Goal: Find contact information: Find contact information

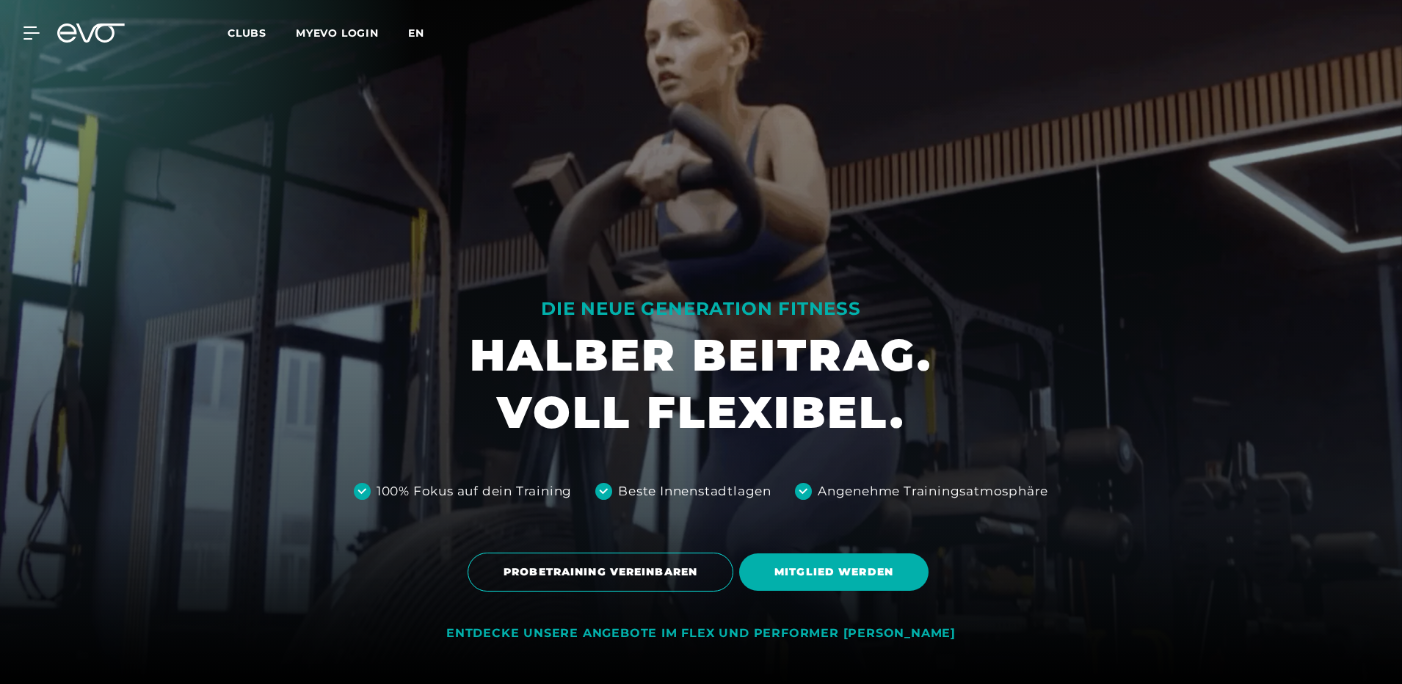
click at [417, 32] on span "en" at bounding box center [416, 32] width 16 height 13
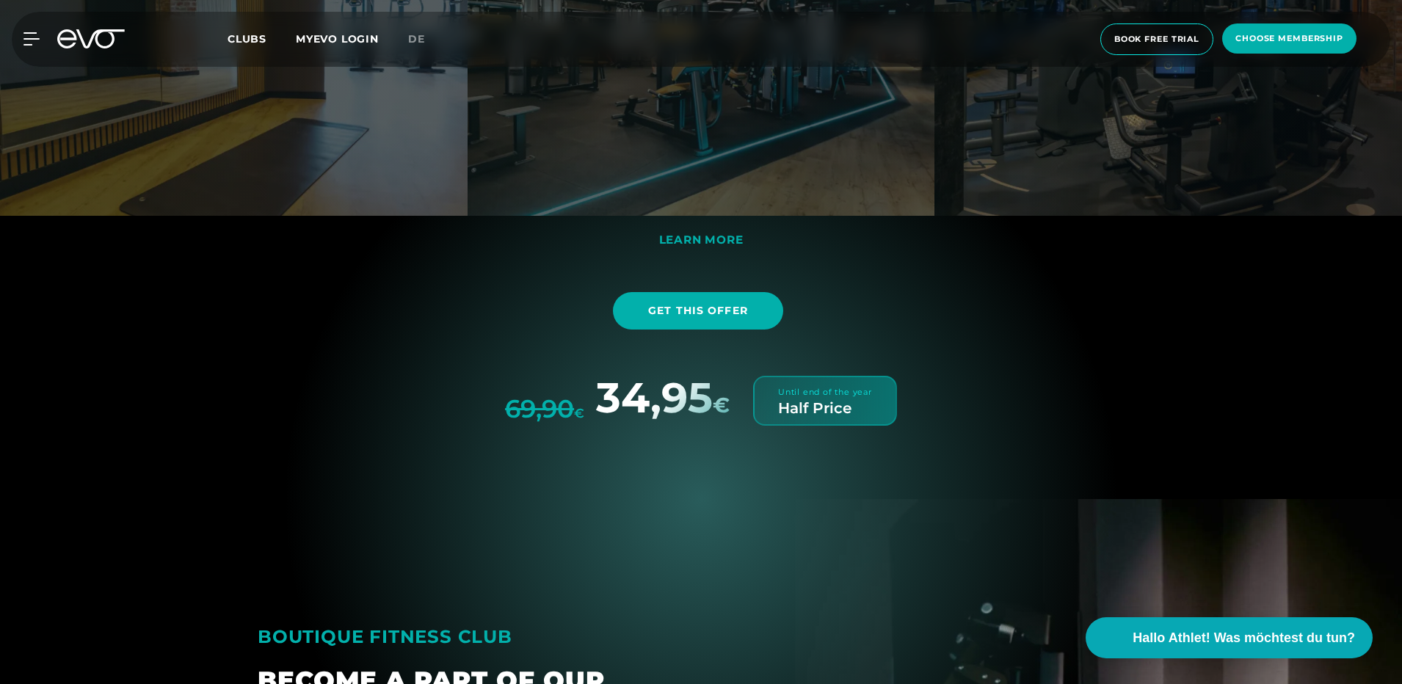
scroll to position [8327, 0]
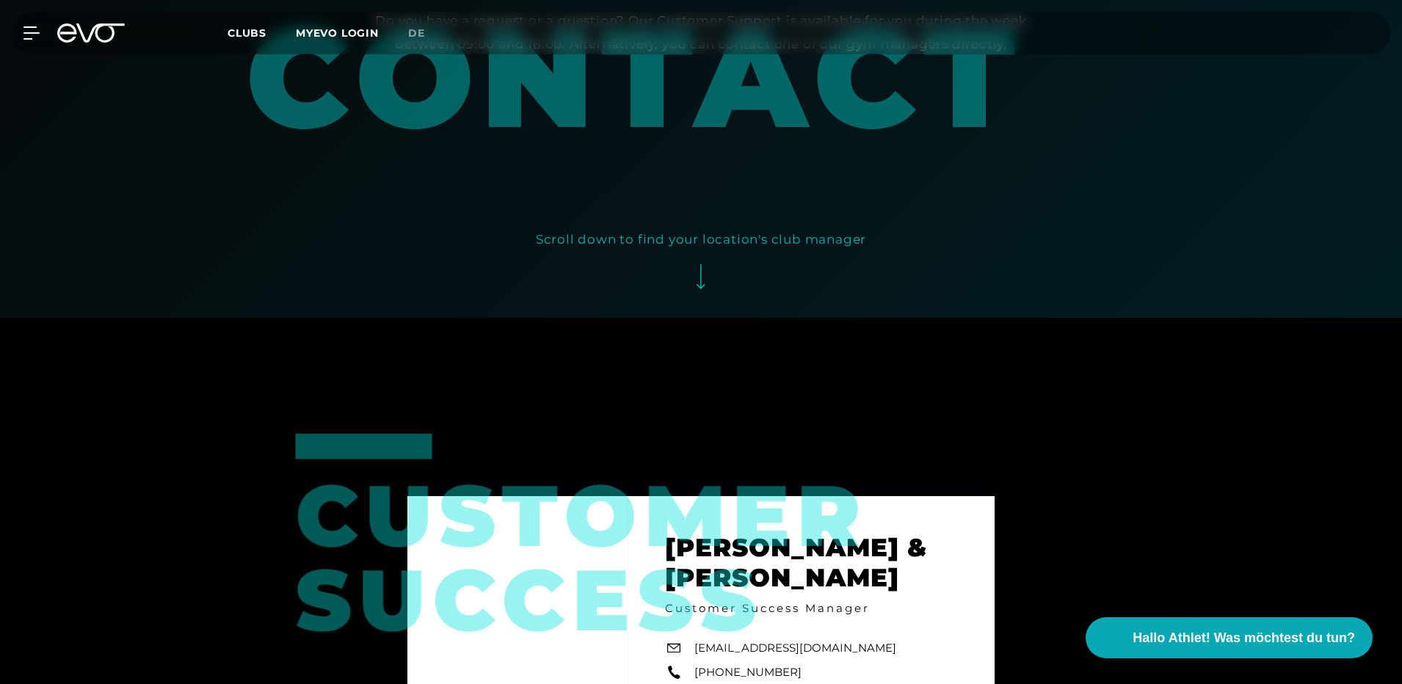
scroll to position [367, 0]
click at [696, 281] on icon at bounding box center [700, 276] width 9 height 26
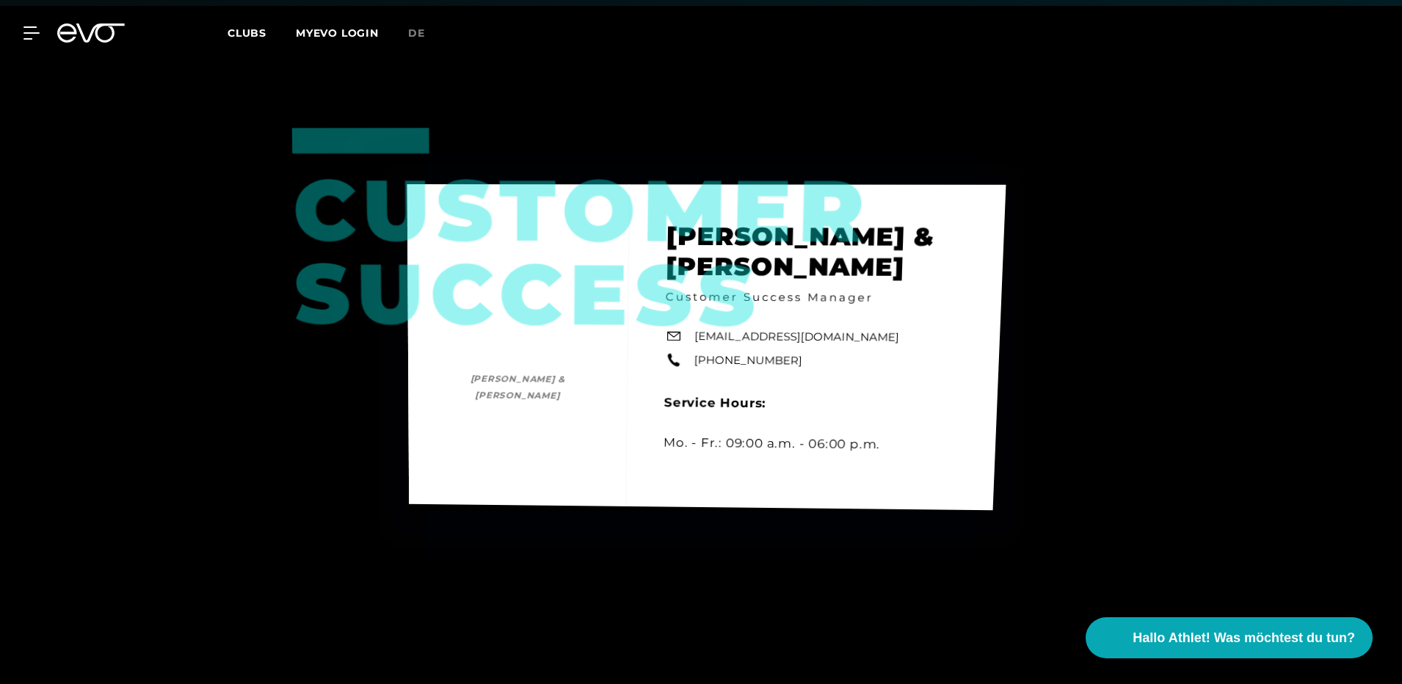
scroll to position [684, 0]
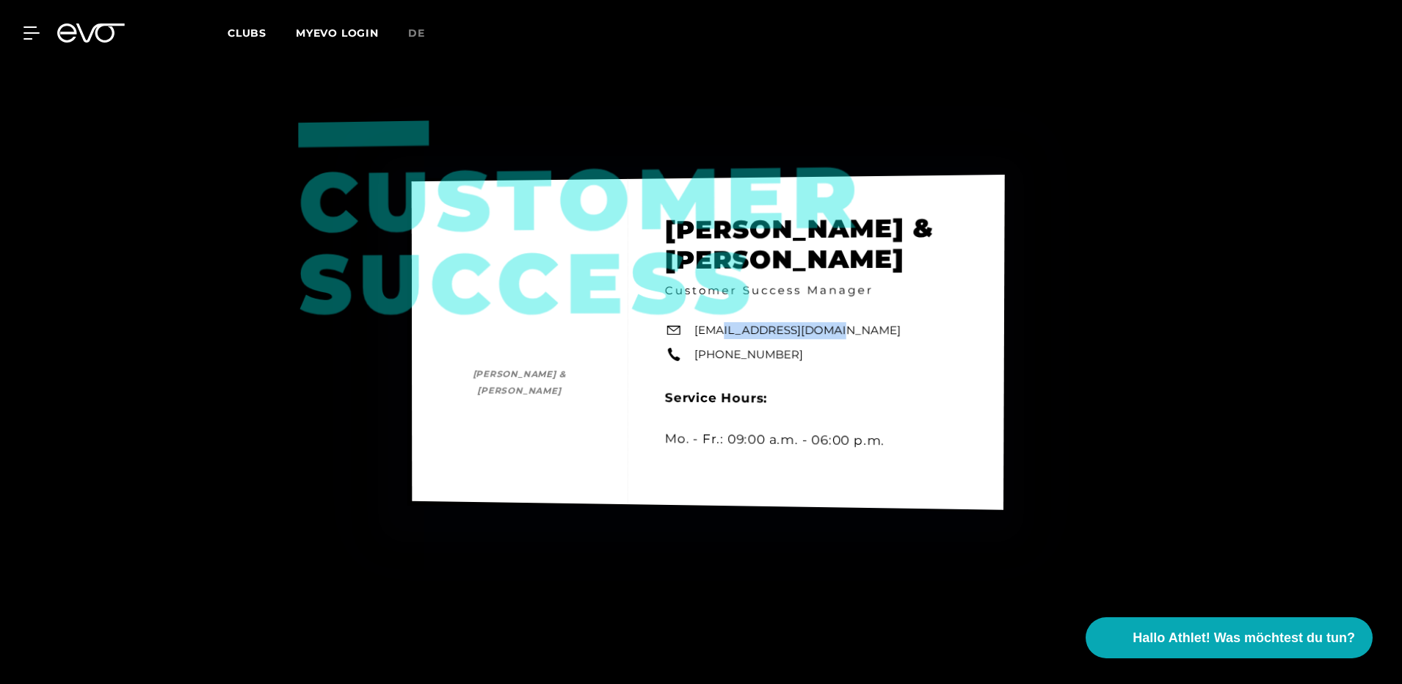
drag, startPoint x: 720, startPoint y: 328, endPoint x: 825, endPoint y: 327, distance: 104.9
click at [825, 327] on div "Customer Success [PERSON_NAME] & [PERSON_NAME] [PERSON_NAME] & [PERSON_NAME] Cu…" at bounding box center [708, 342] width 593 height 335
drag, startPoint x: 825, startPoint y: 327, endPoint x: 808, endPoint y: 365, distance: 41.1
click at [808, 365] on div "Customer Success [PERSON_NAME] & [PERSON_NAME] [PERSON_NAME] & [PERSON_NAME] Cu…" at bounding box center [708, 342] width 593 height 335
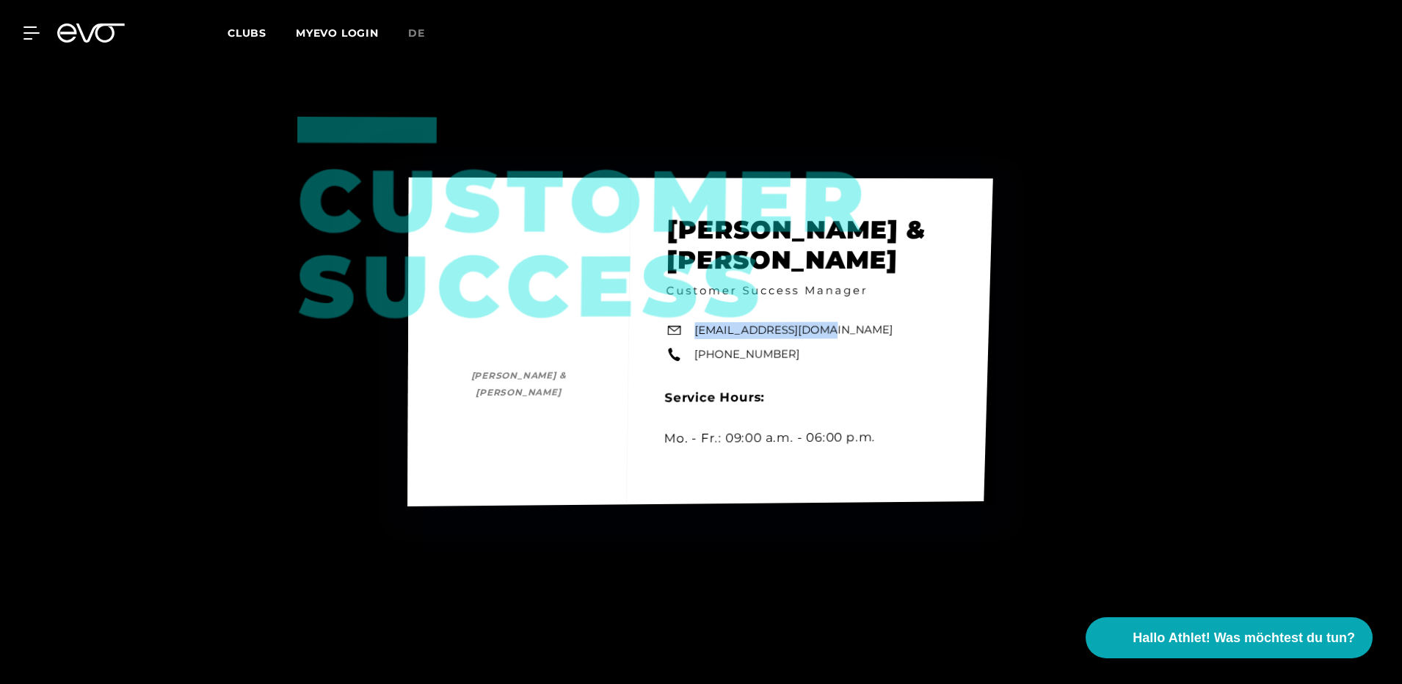
drag, startPoint x: 732, startPoint y: 324, endPoint x: 688, endPoint y: 324, distance: 44.8
click at [688, 324] on div "Customer Success [PERSON_NAME] & [PERSON_NAME] [PERSON_NAME] & [PERSON_NAME] Cu…" at bounding box center [700, 342] width 586 height 329
drag, startPoint x: 688, startPoint y: 324, endPoint x: 815, endPoint y: 333, distance: 127.3
click at [814, 333] on link "[EMAIL_ADDRESS][DOMAIN_NAME]" at bounding box center [793, 330] width 199 height 17
drag, startPoint x: 833, startPoint y: 327, endPoint x: 691, endPoint y: 321, distance: 142.5
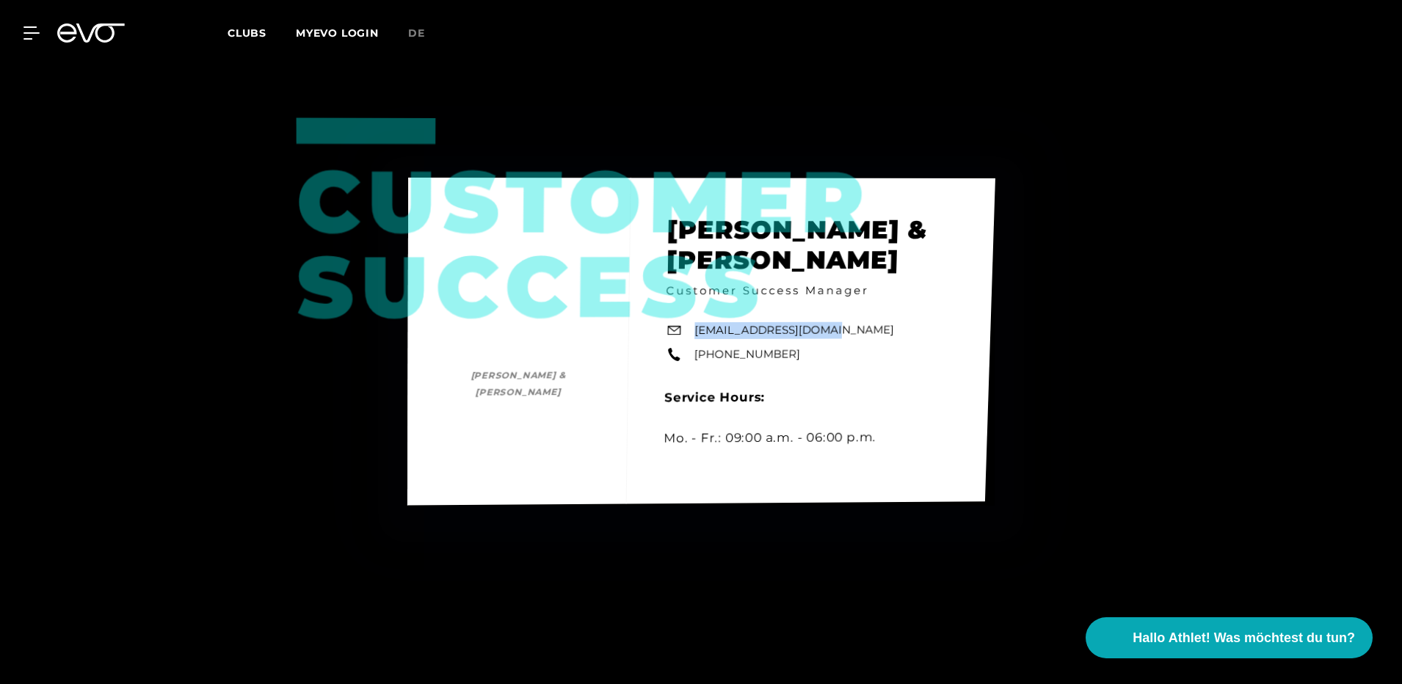
click at [691, 321] on div "Customer Success [PERSON_NAME] & [PERSON_NAME] [PERSON_NAME] & [PERSON_NAME] Cu…" at bounding box center [701, 341] width 588 height 327
copy link "[EMAIL_ADDRESS][DOMAIN_NAME]"
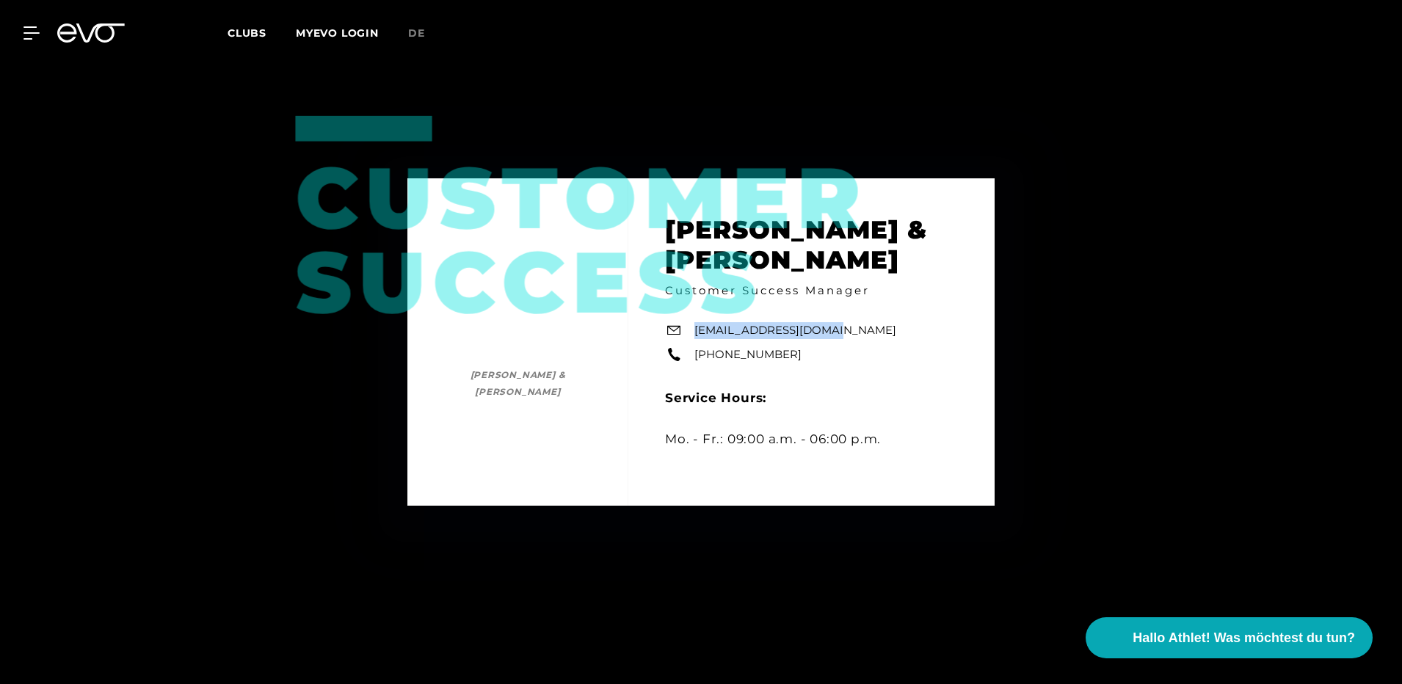
click at [363, 34] on link "MYEVO LOGIN" at bounding box center [337, 32] width 83 height 13
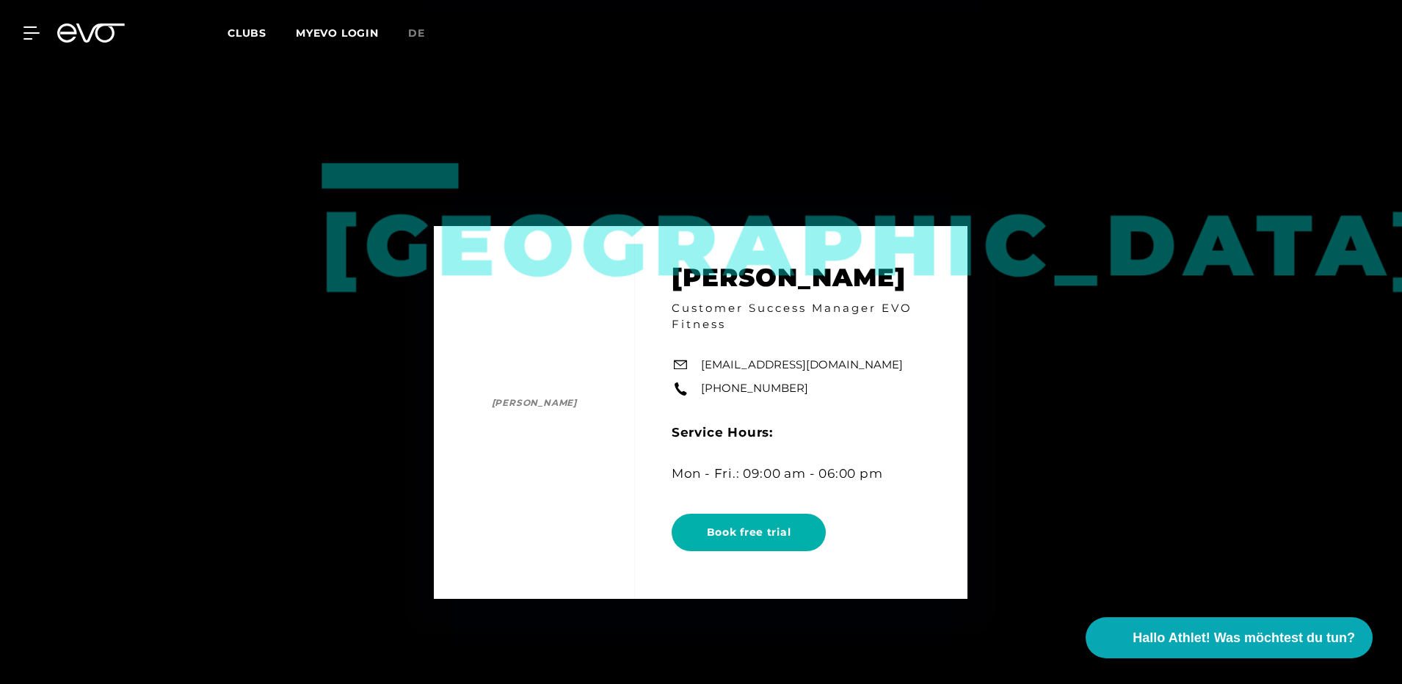
scroll to position [2739, 0]
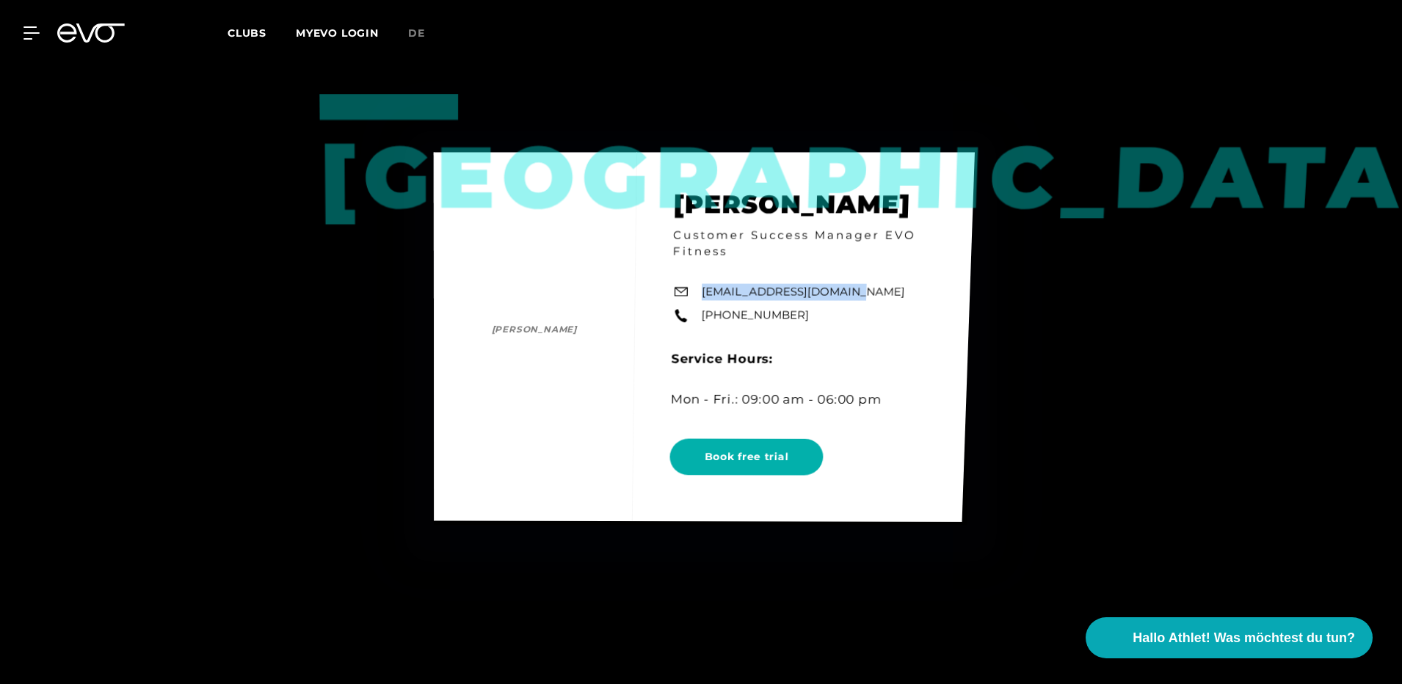
drag, startPoint x: 840, startPoint y: 288, endPoint x: 705, endPoint y: 291, distance: 135.8
click at [705, 291] on div "Düsseldorf [PERSON_NAME] [PERSON_NAME] Customer Success Manager EVO Fitness [EM…" at bounding box center [705, 337] width 542 height 370
copy link "[EMAIL_ADDRESS][DOMAIN_NAME]"
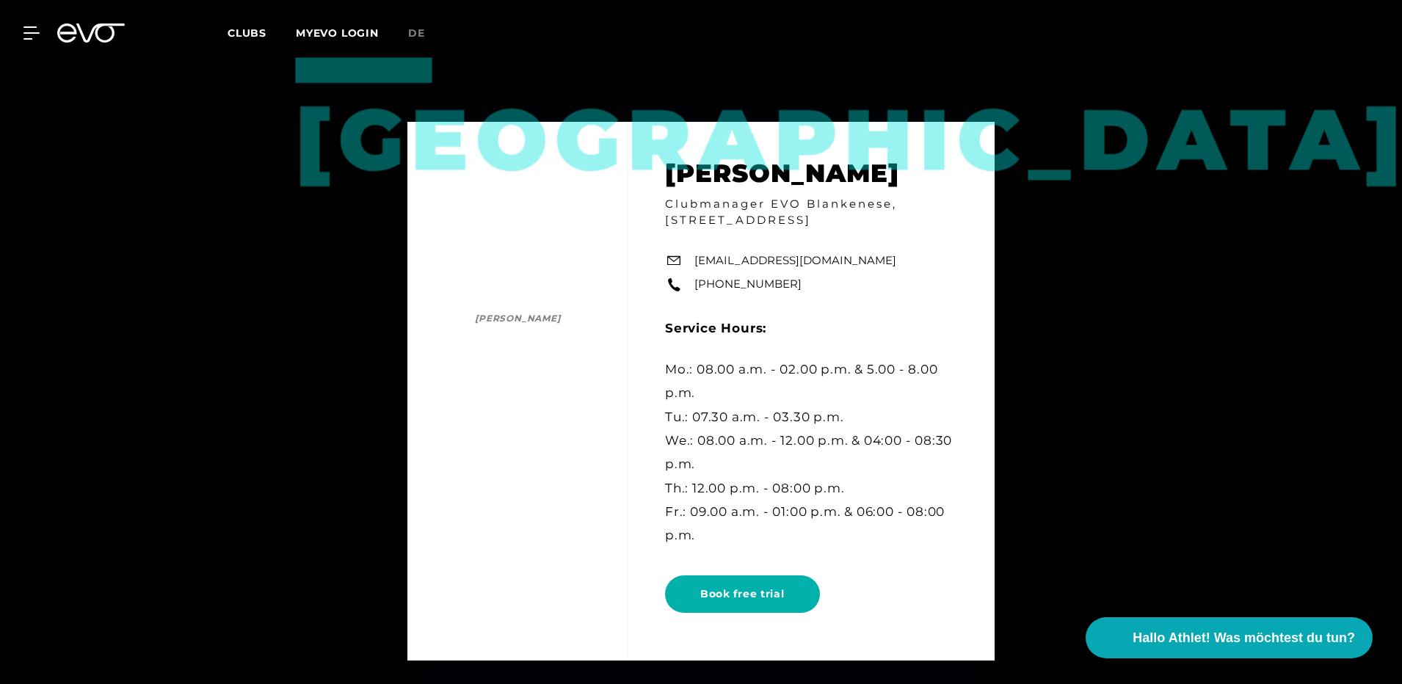
scroll to position [6261, 0]
